Goal: Task Accomplishment & Management: Use online tool/utility

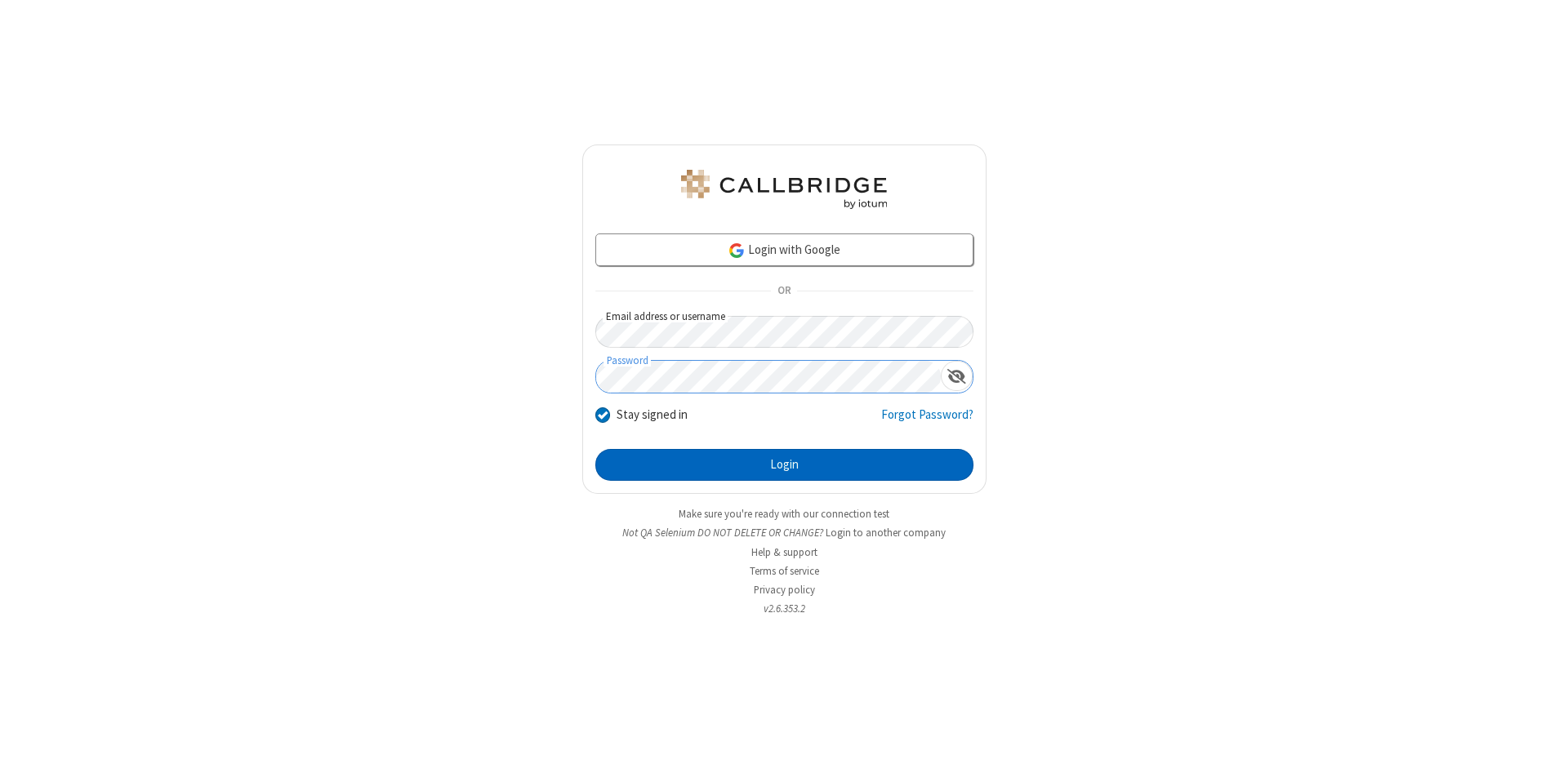
click at [784, 466] on button "Login" at bounding box center [784, 466] width 378 height 33
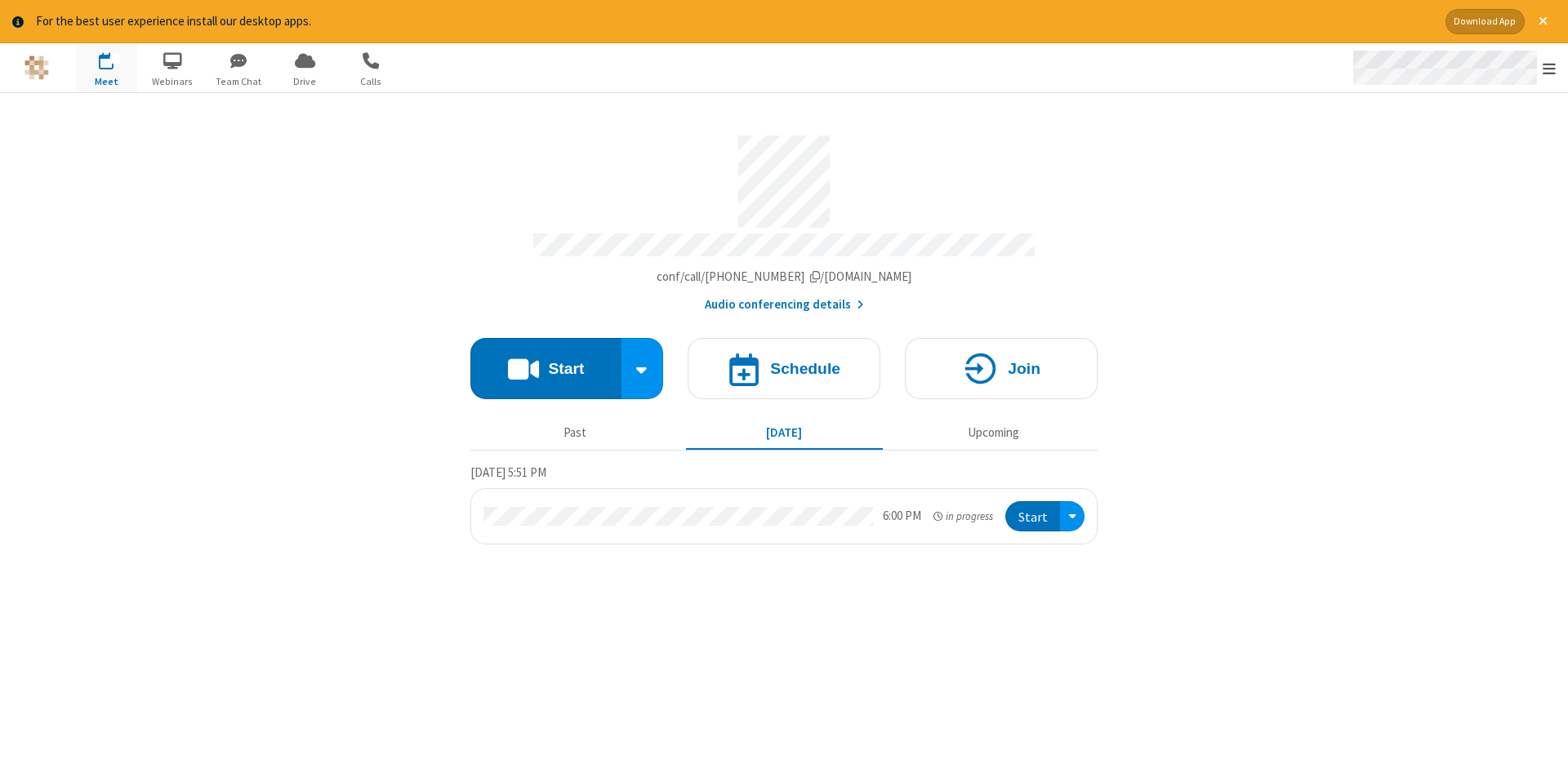
click at [1549, 69] on span "Open menu" at bounding box center [1548, 69] width 13 height 17
click at [305, 81] on span "Drive" at bounding box center [305, 82] width 61 height 15
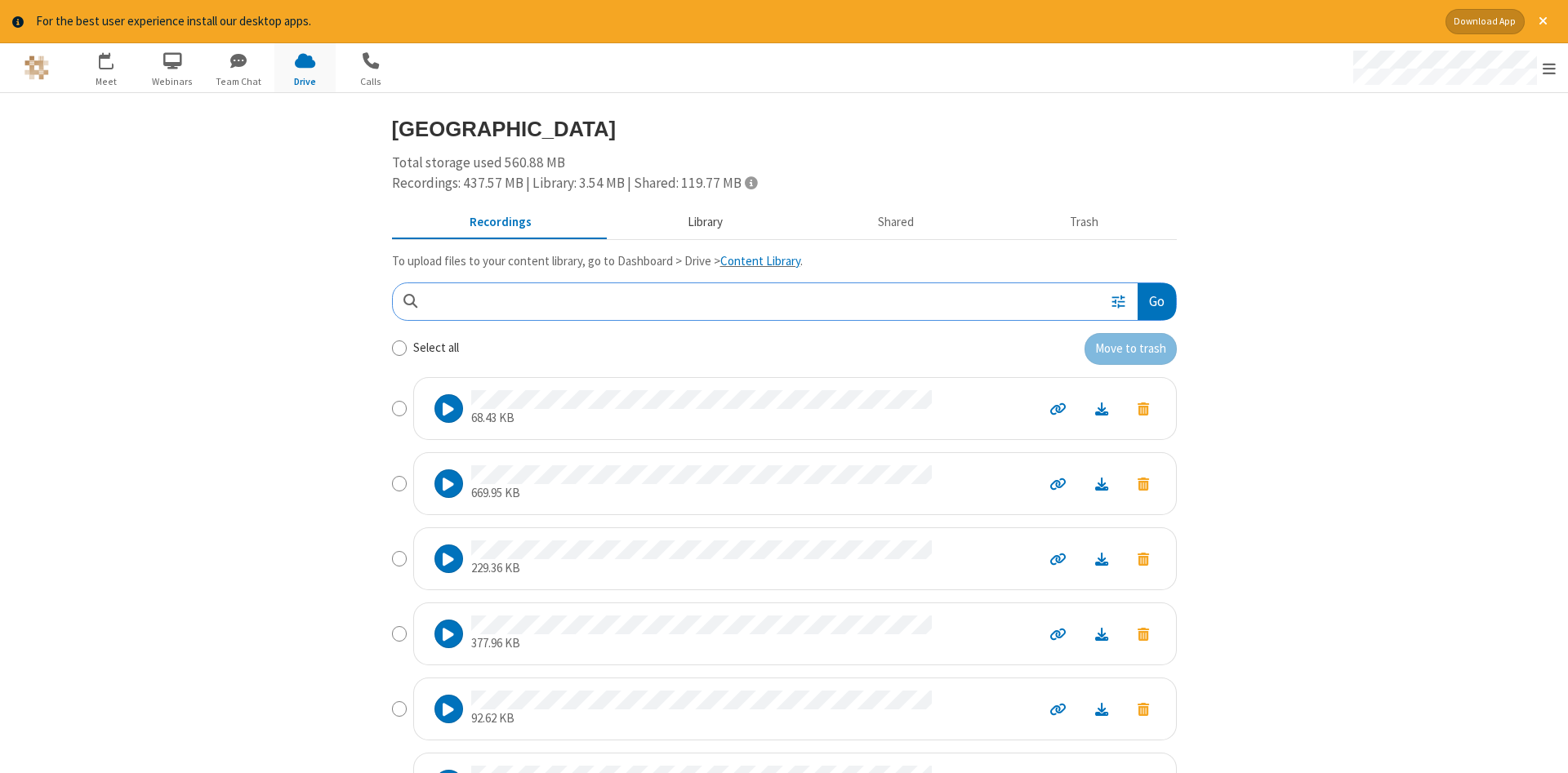
click at [702, 221] on button "Library" at bounding box center [705, 222] width 191 height 31
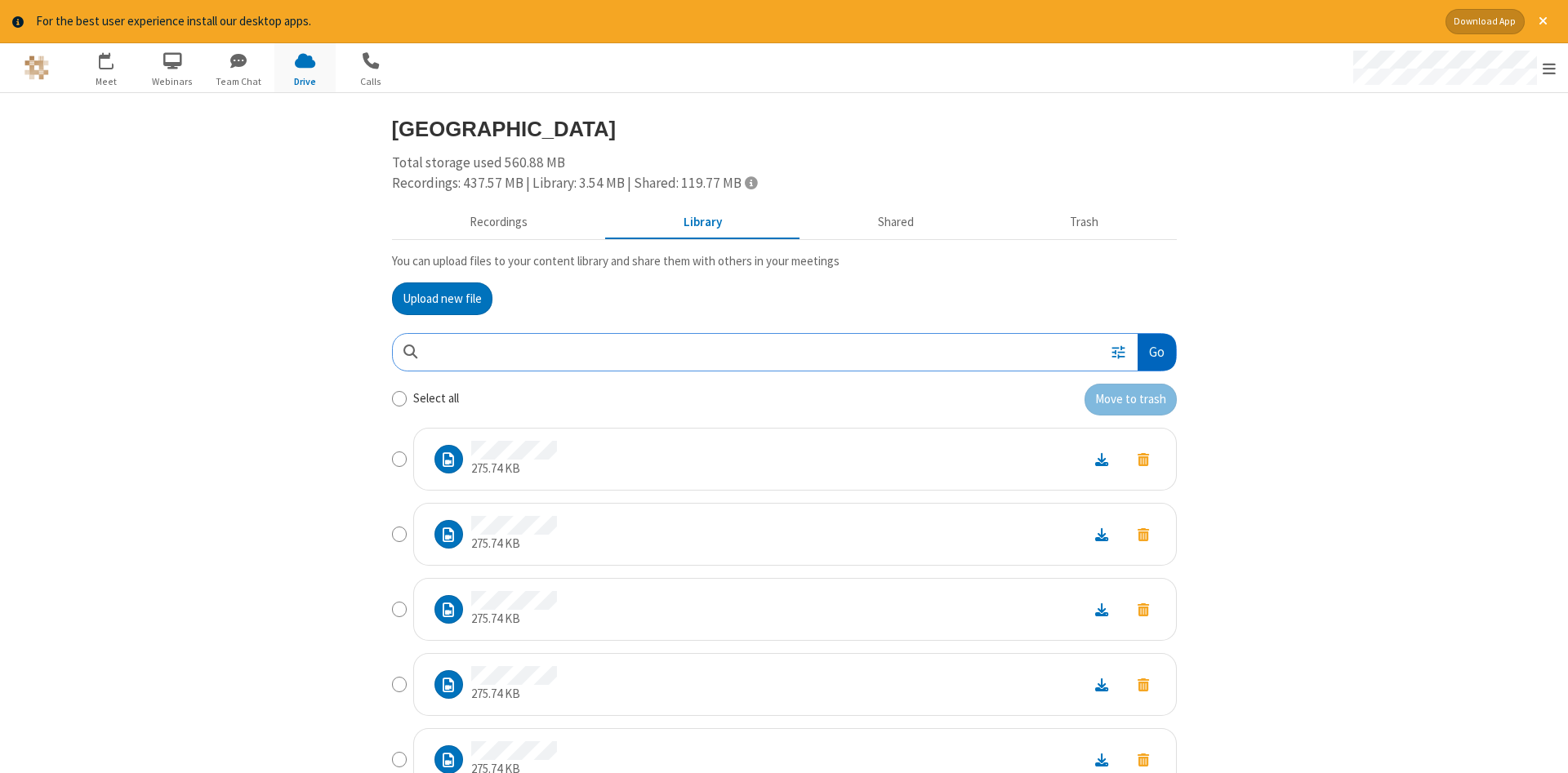
click at [1155, 352] on button "Go" at bounding box center [1155, 352] width 37 height 36
click at [441, 298] on button "Upload new file" at bounding box center [442, 299] width 101 height 33
